Goal: Information Seeking & Learning: Learn about a topic

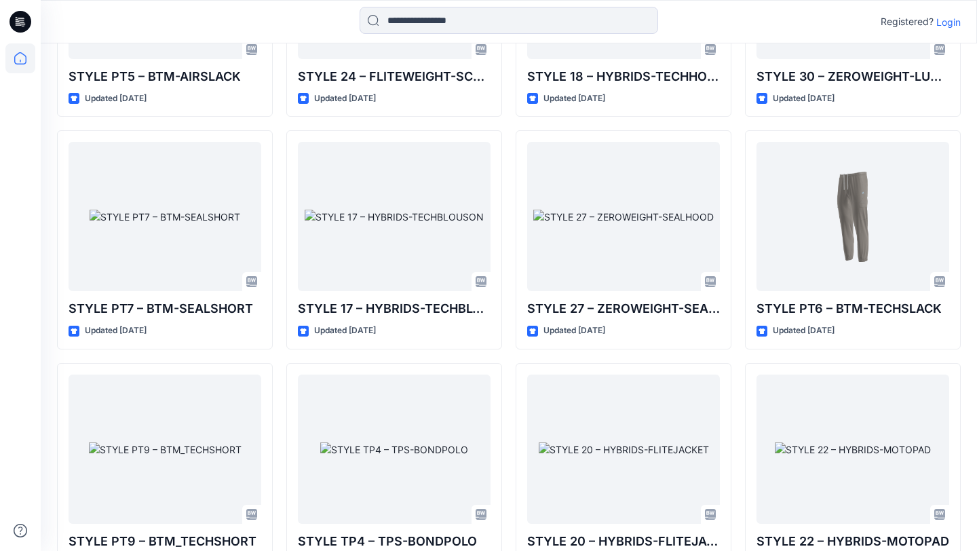
scroll to position [2615, 0]
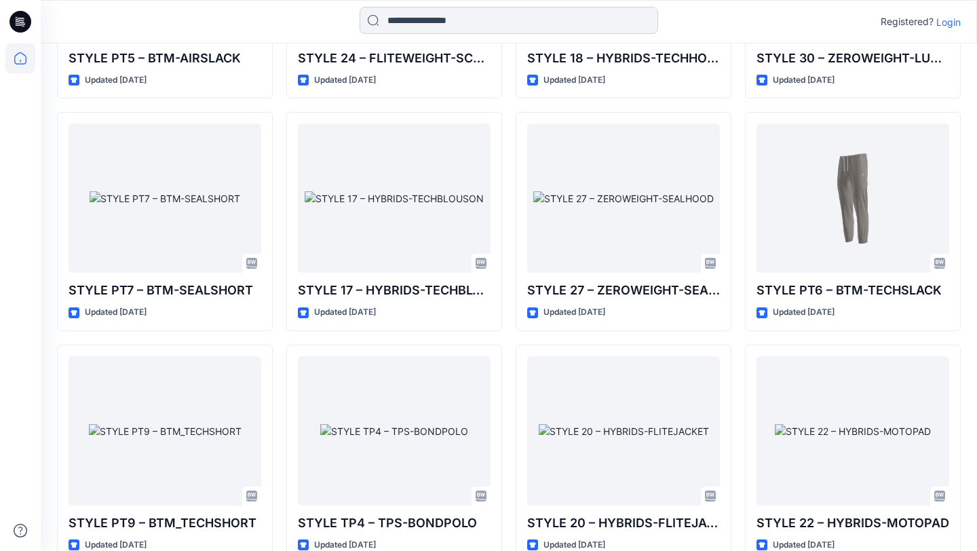
click at [480, 19] on input at bounding box center [509, 20] width 299 height 27
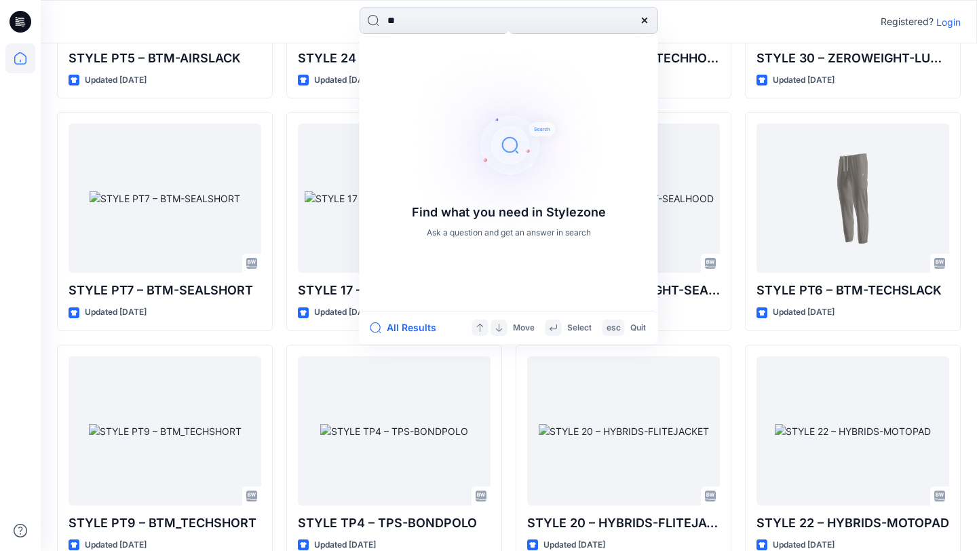
type input "*"
type input "**"
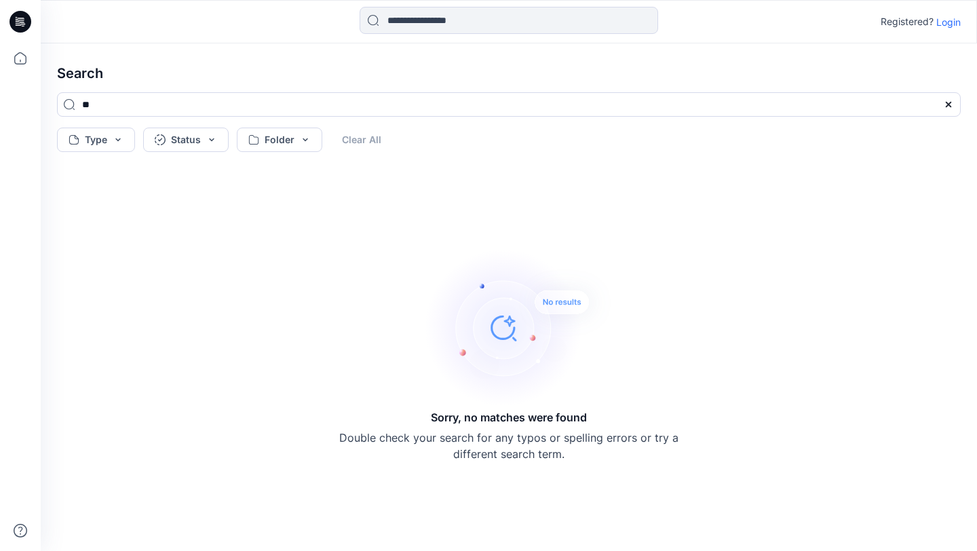
drag, startPoint x: 135, startPoint y: 107, endPoint x: 46, endPoint y: 107, distance: 88.9
click at [46, 107] on div "**" at bounding box center [508, 109] width 925 height 35
click at [22, 62] on icon at bounding box center [20, 58] width 30 height 30
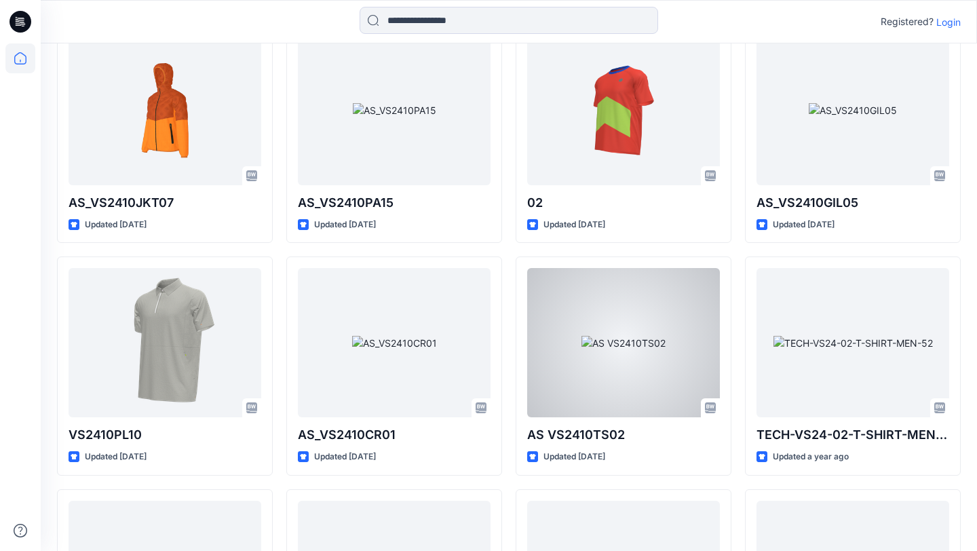
scroll to position [6191, 0]
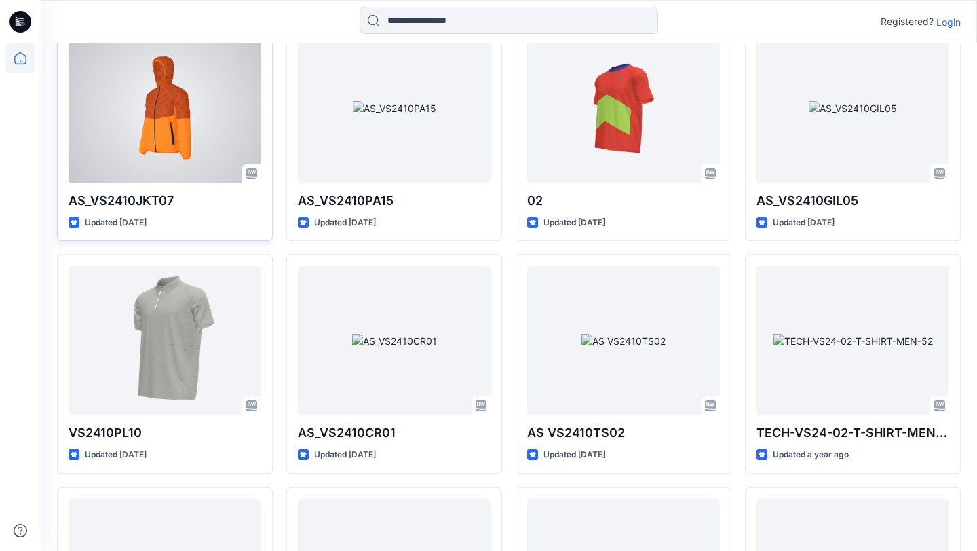
click at [199, 164] on div at bounding box center [165, 108] width 193 height 149
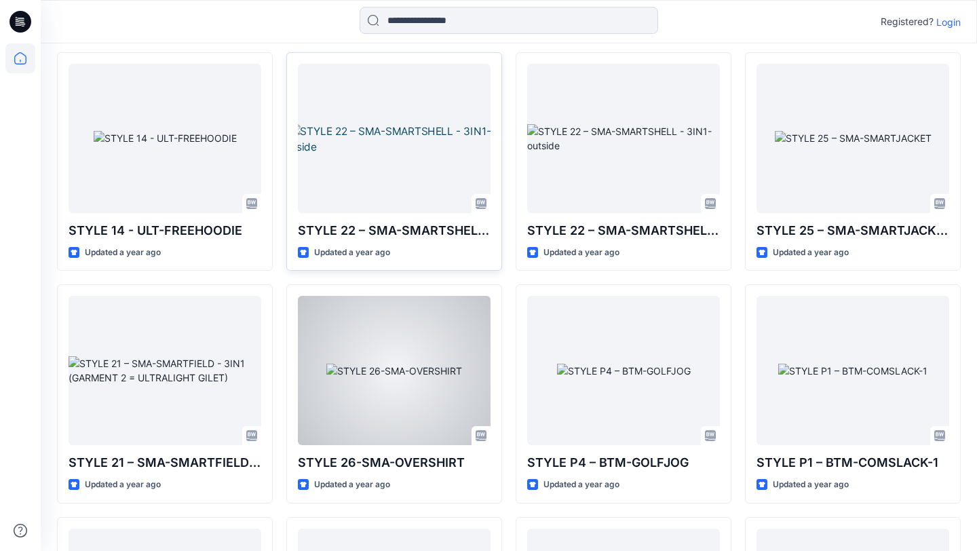
scroll to position [8165, 0]
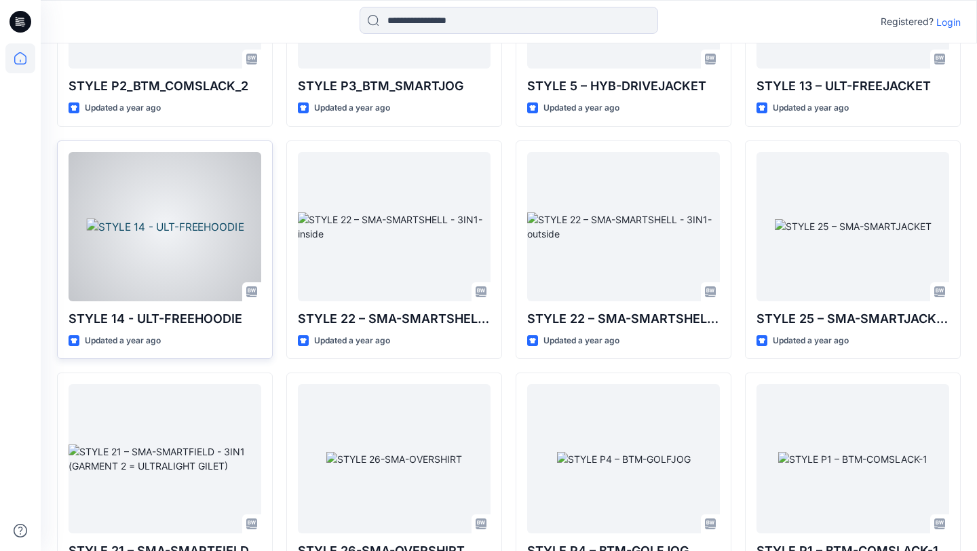
click at [231, 254] on div at bounding box center [165, 226] width 193 height 149
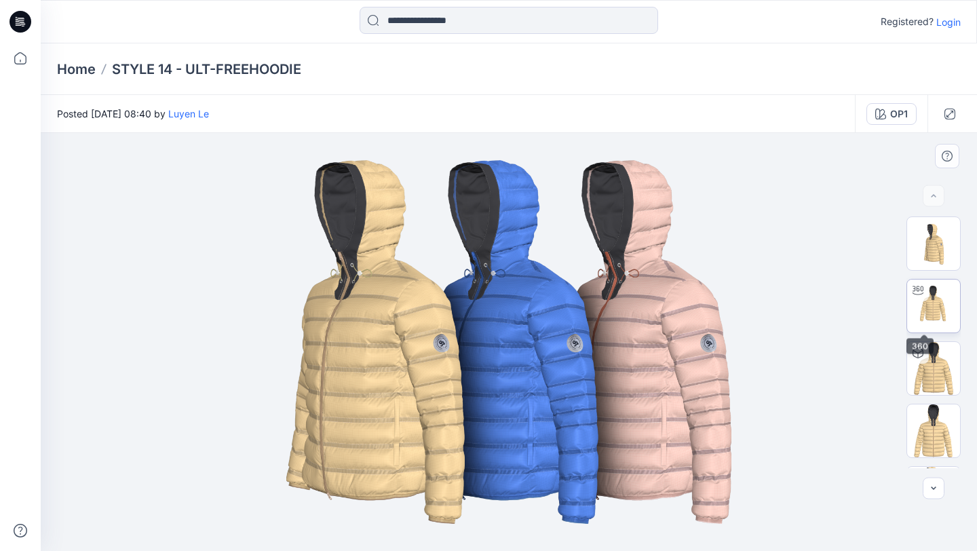
click at [942, 286] on img at bounding box center [933, 306] width 53 height 53
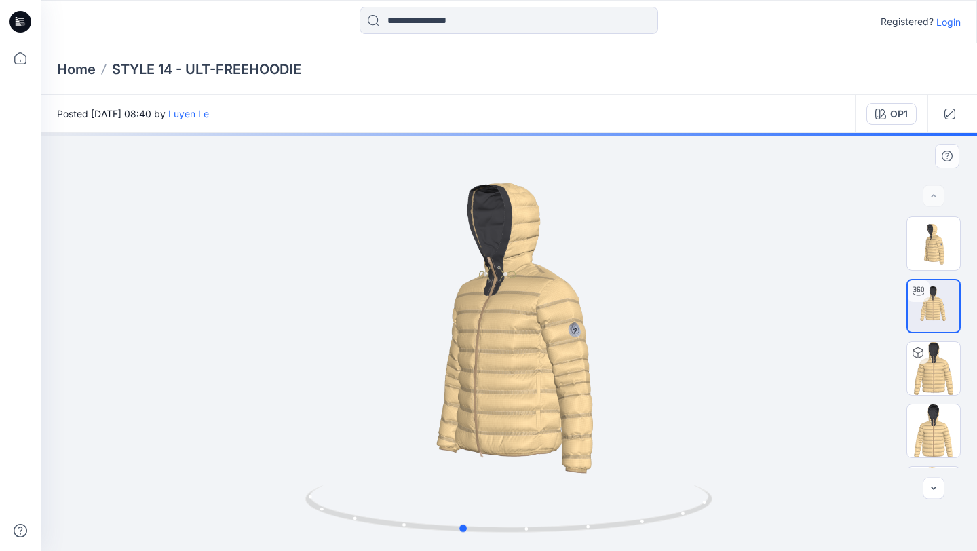
drag, startPoint x: 581, startPoint y: 344, endPoint x: 534, endPoint y: 370, distance: 53.8
click at [534, 370] on div at bounding box center [509, 342] width 936 height 418
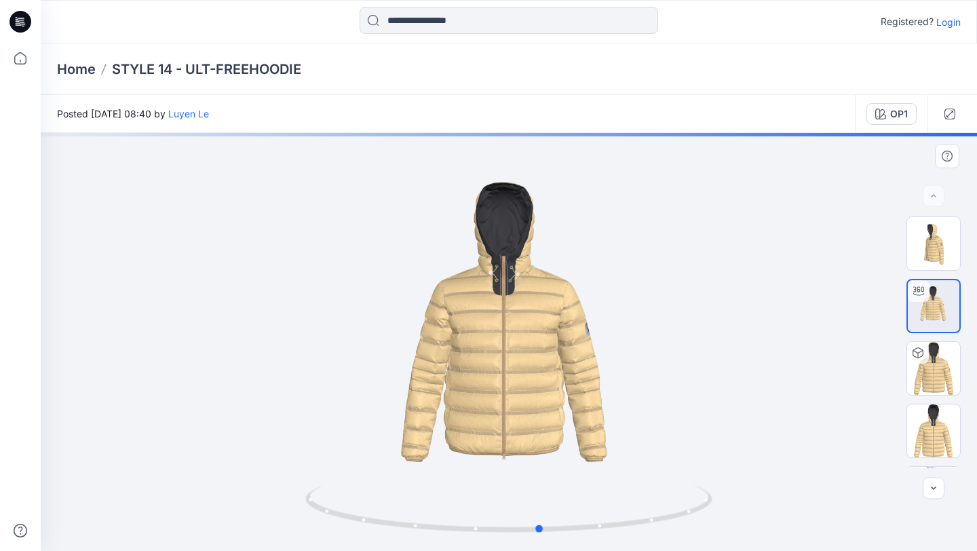
drag, startPoint x: 535, startPoint y: 370, endPoint x: 612, endPoint y: 369, distance: 77.4
click at [612, 369] on div at bounding box center [509, 342] width 936 height 418
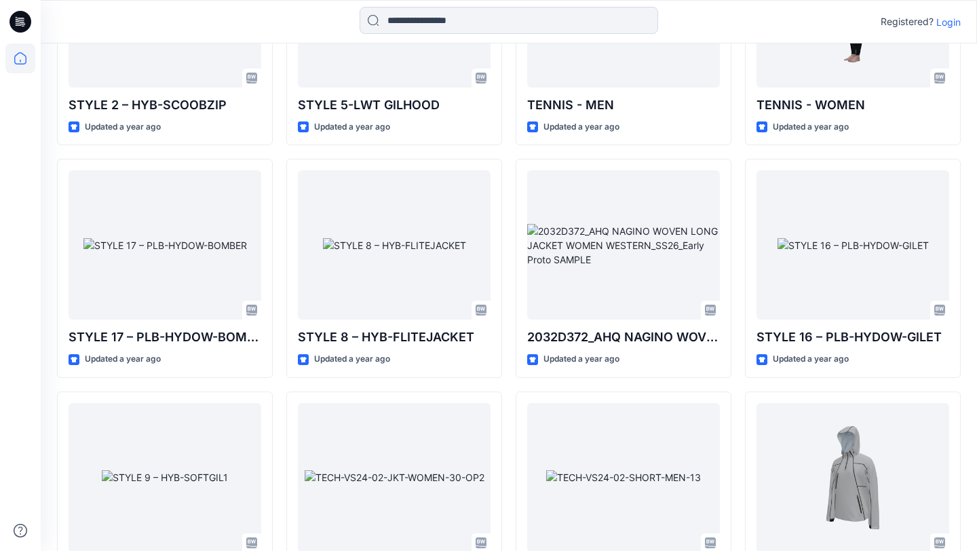
scroll to position [9311, 0]
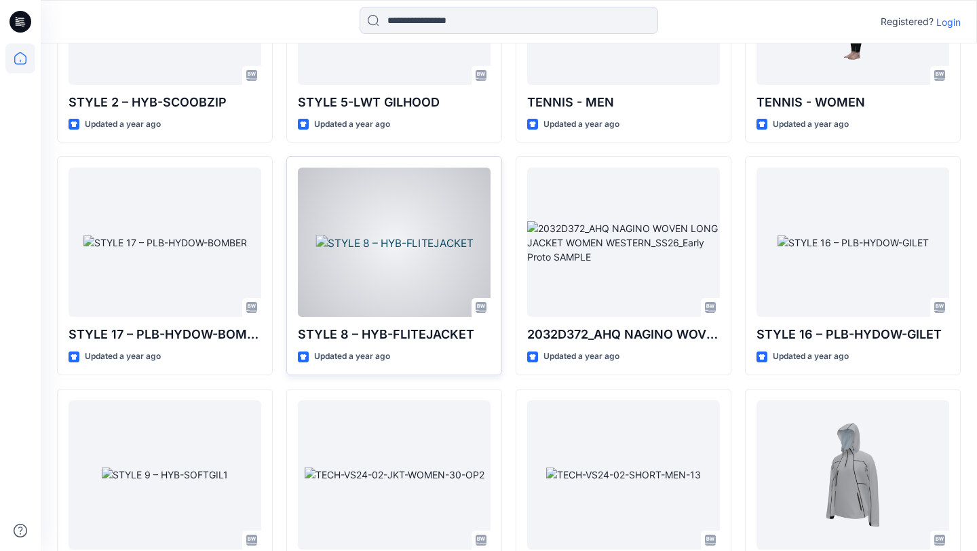
click at [435, 253] on div at bounding box center [394, 242] width 193 height 149
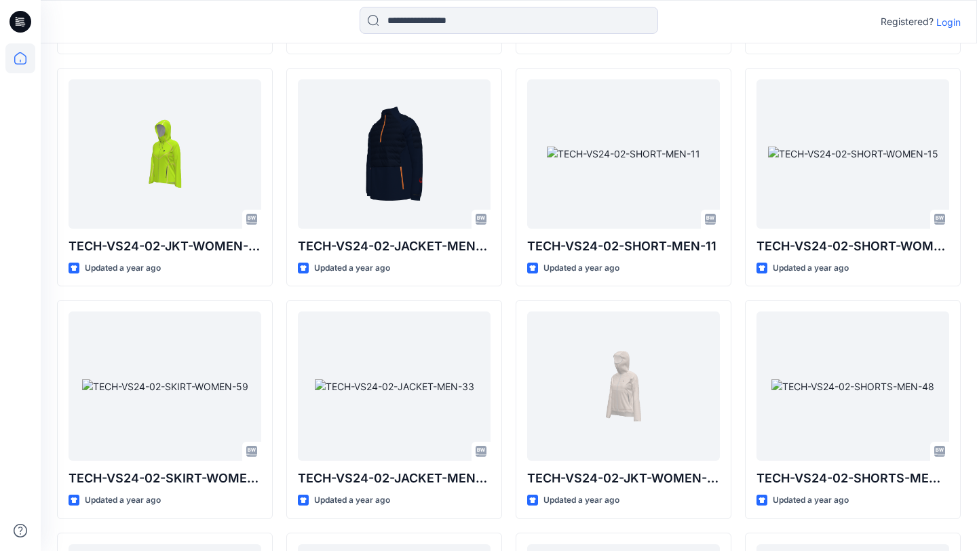
scroll to position [10791, 0]
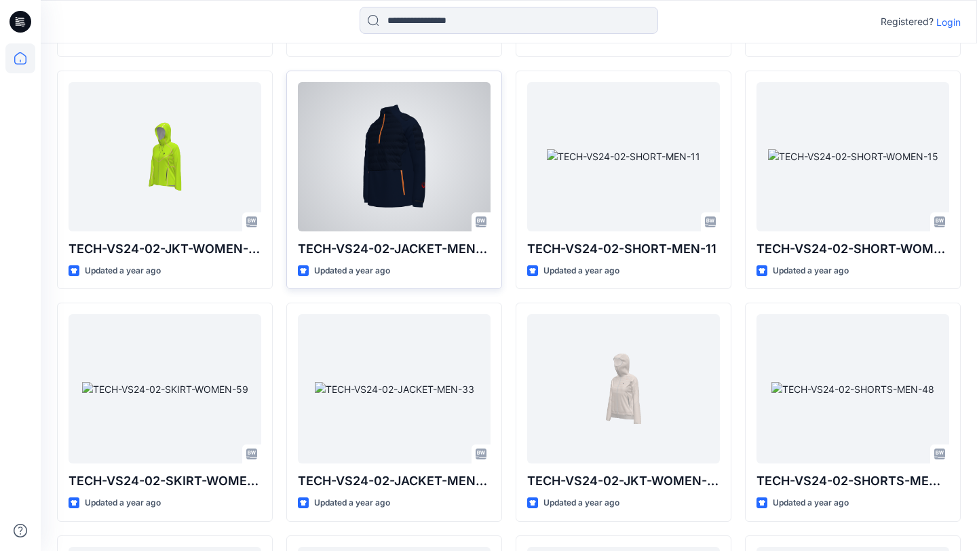
click at [462, 145] on div at bounding box center [394, 156] width 193 height 149
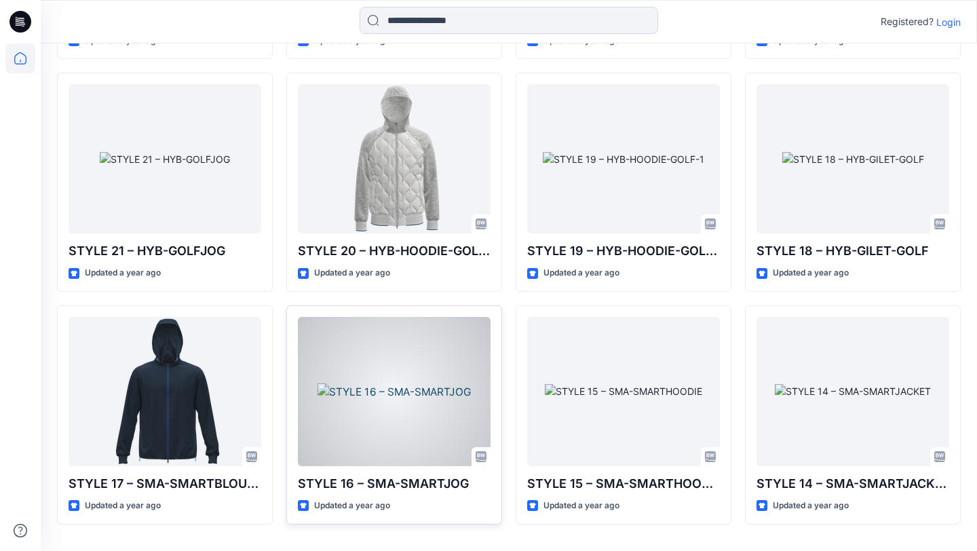
scroll to position [12424, 0]
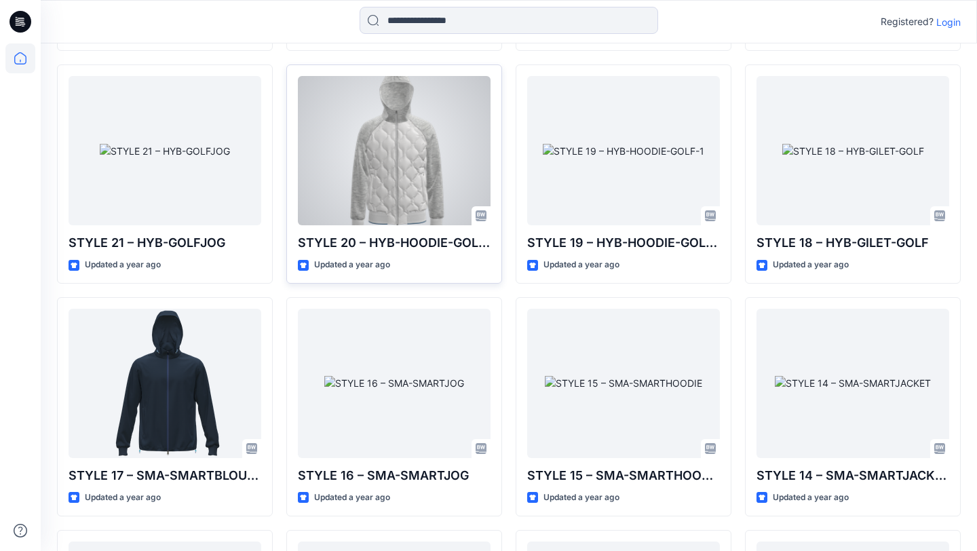
click at [392, 178] on div at bounding box center [394, 150] width 193 height 149
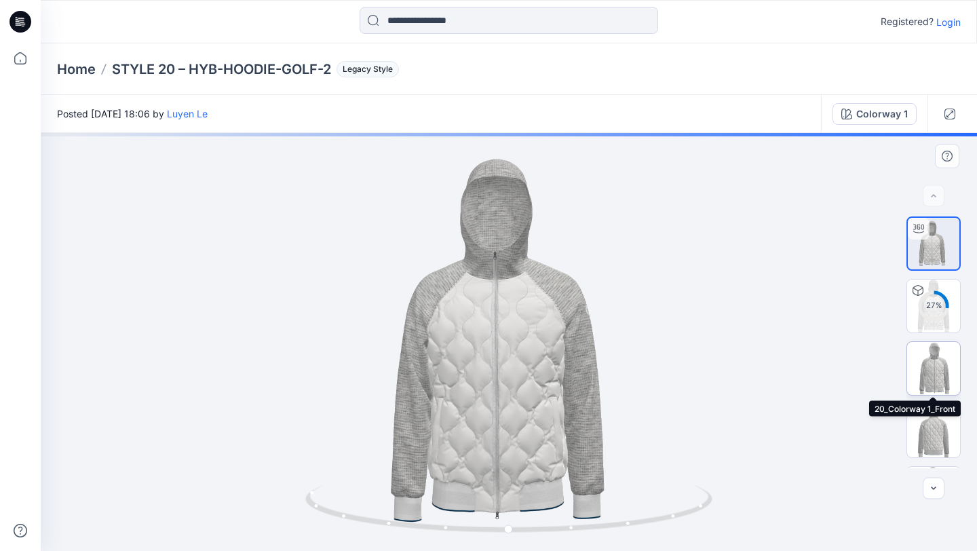
click at [932, 363] on img at bounding box center [933, 368] width 53 height 53
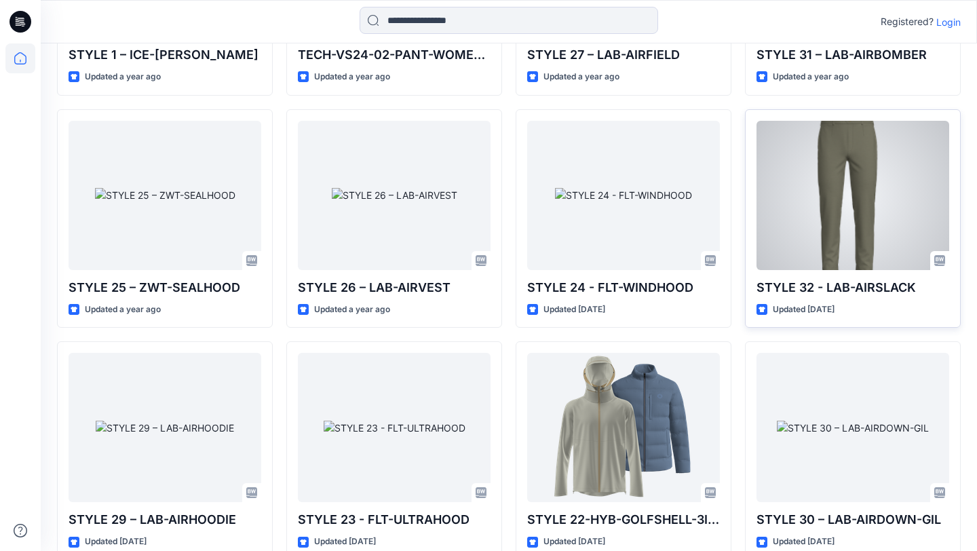
scroll to position [13800, 0]
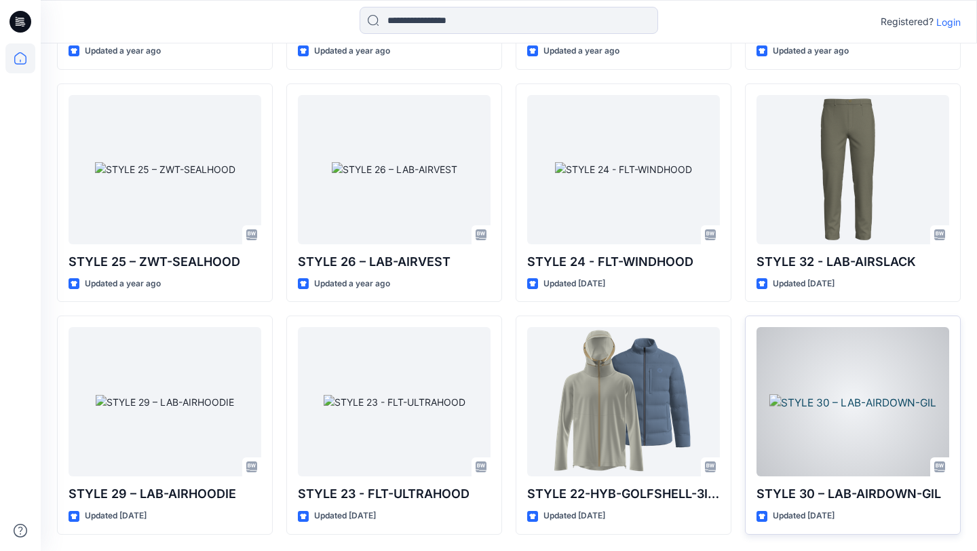
click at [790, 413] on div at bounding box center [853, 401] width 193 height 149
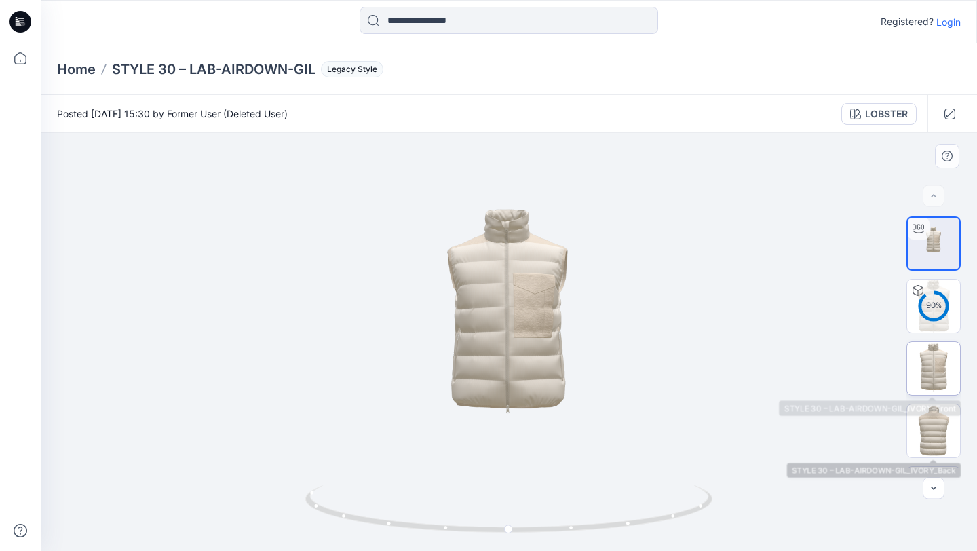
click at [934, 362] on img at bounding box center [933, 368] width 53 height 53
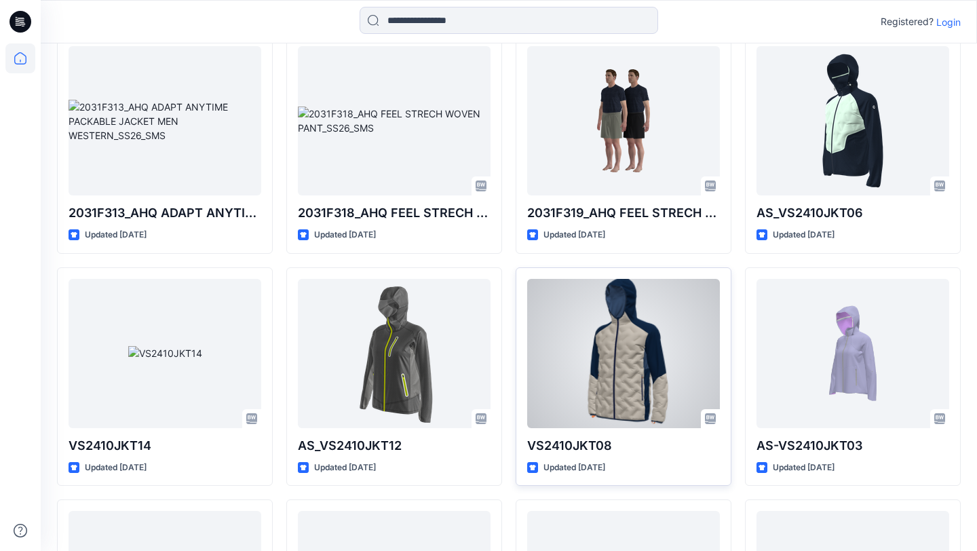
scroll to position [5484, 0]
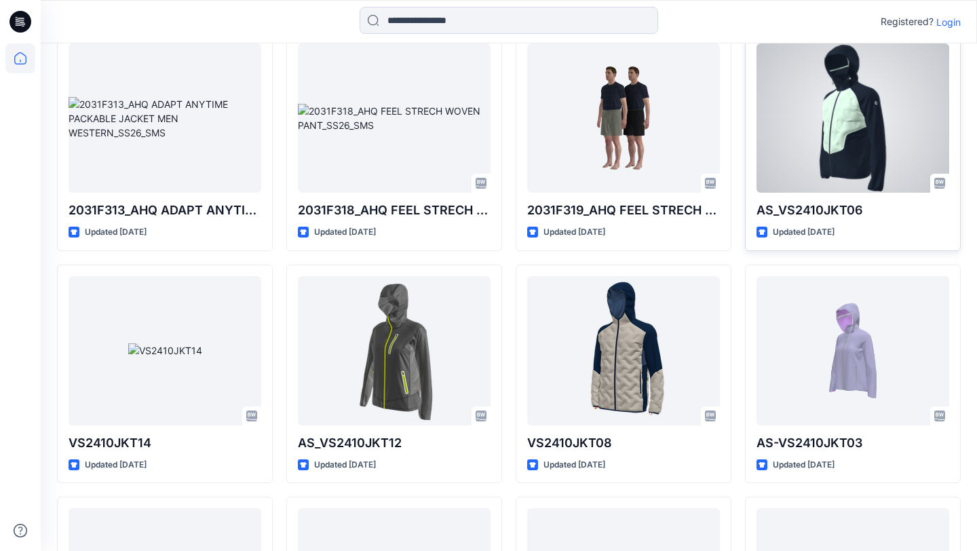
click at [876, 160] on div at bounding box center [853, 117] width 193 height 149
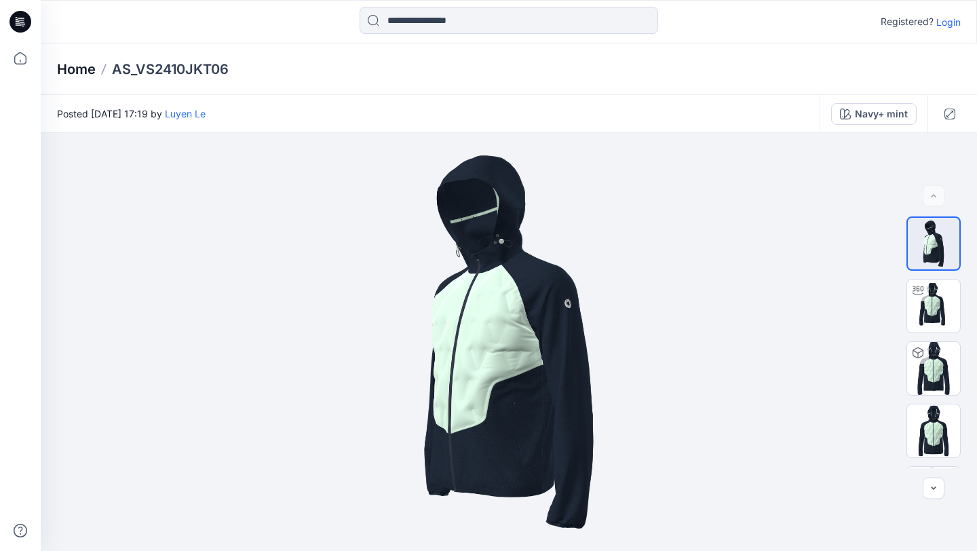
click at [72, 75] on p "Home" at bounding box center [76, 69] width 39 height 19
click at [69, 62] on p "Home" at bounding box center [76, 69] width 39 height 19
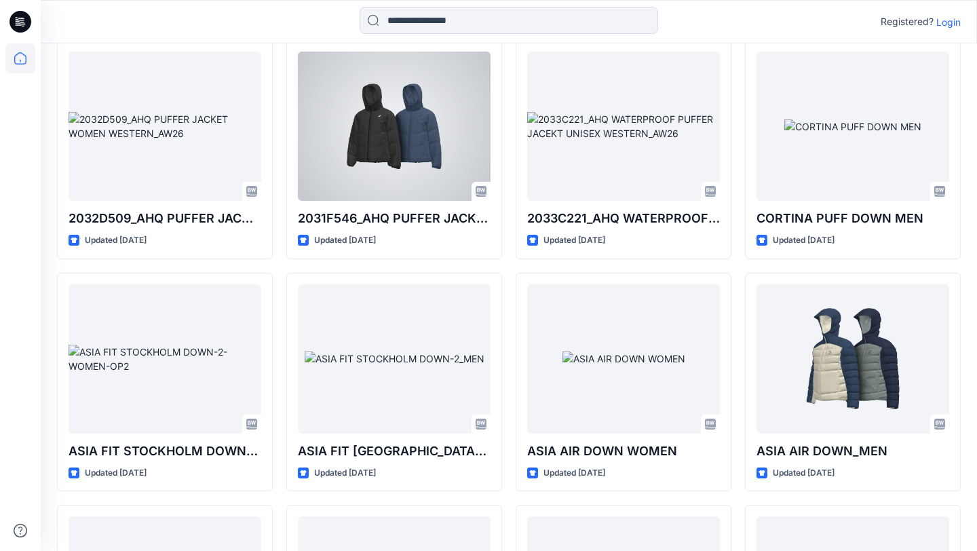
scroll to position [879, 0]
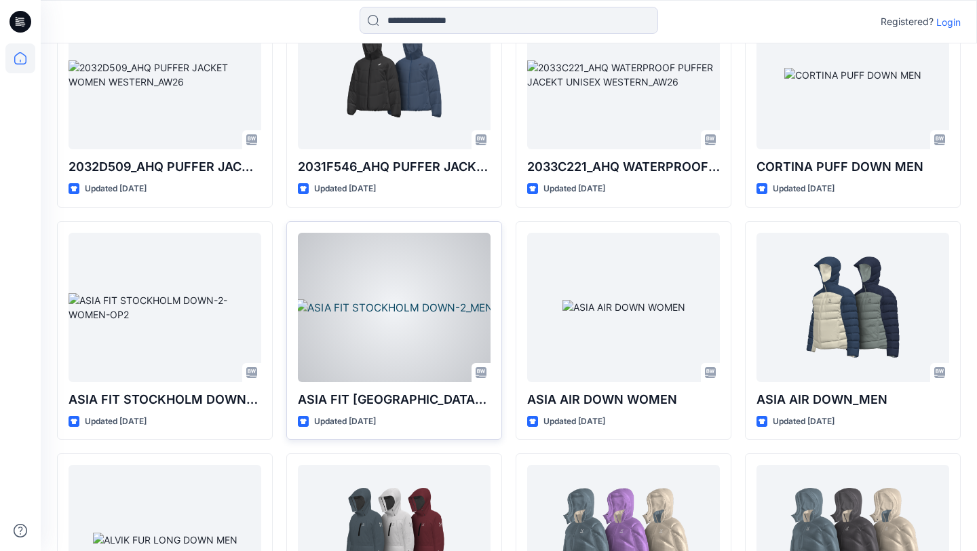
click at [383, 304] on div at bounding box center [394, 307] width 193 height 149
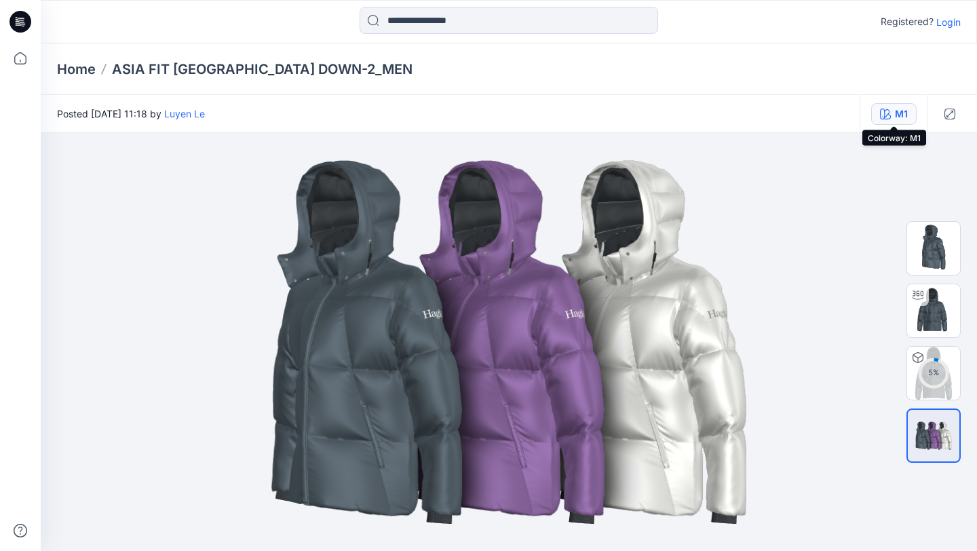
click at [900, 105] on button "M1" at bounding box center [893, 114] width 45 height 22
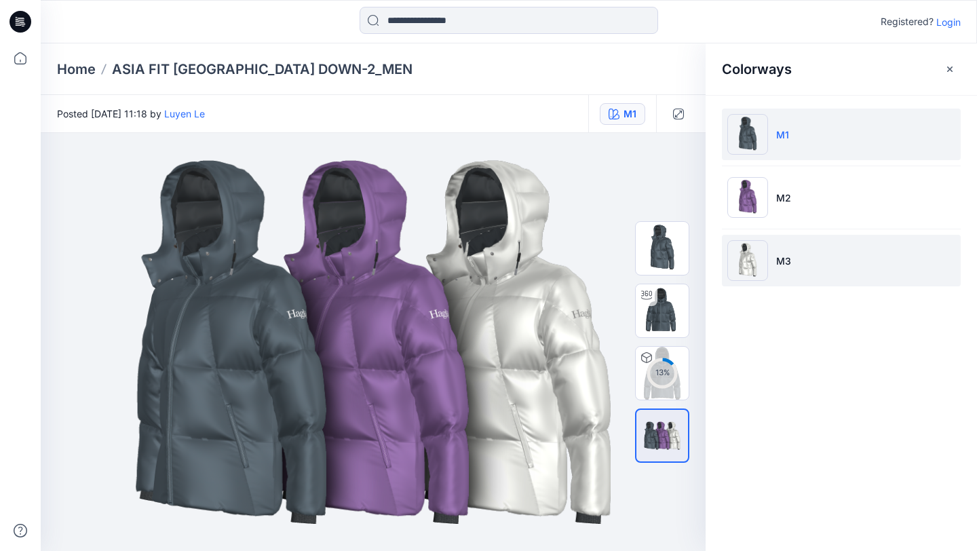
click at [766, 259] on img at bounding box center [747, 260] width 41 height 41
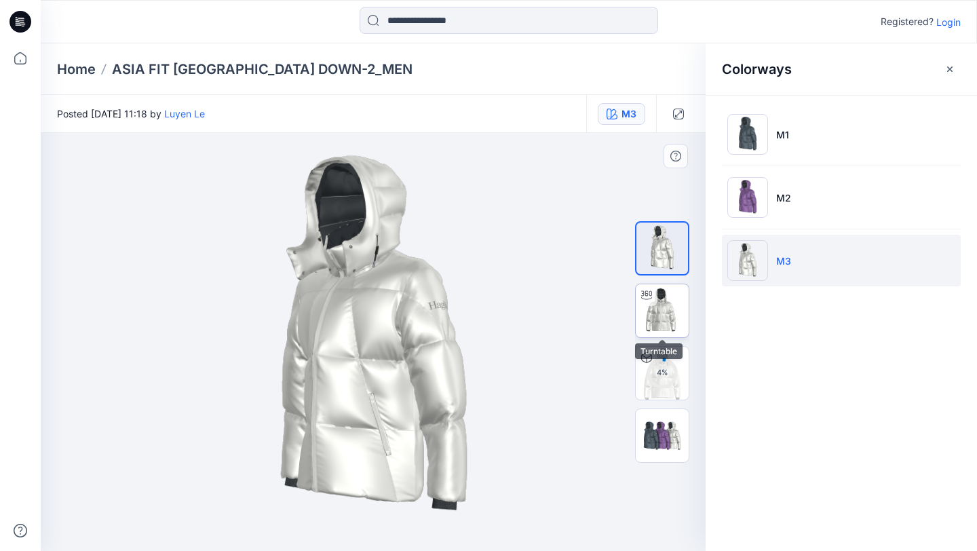
click at [679, 309] on img at bounding box center [662, 310] width 53 height 53
